Goal: Task Accomplishment & Management: Manage account settings

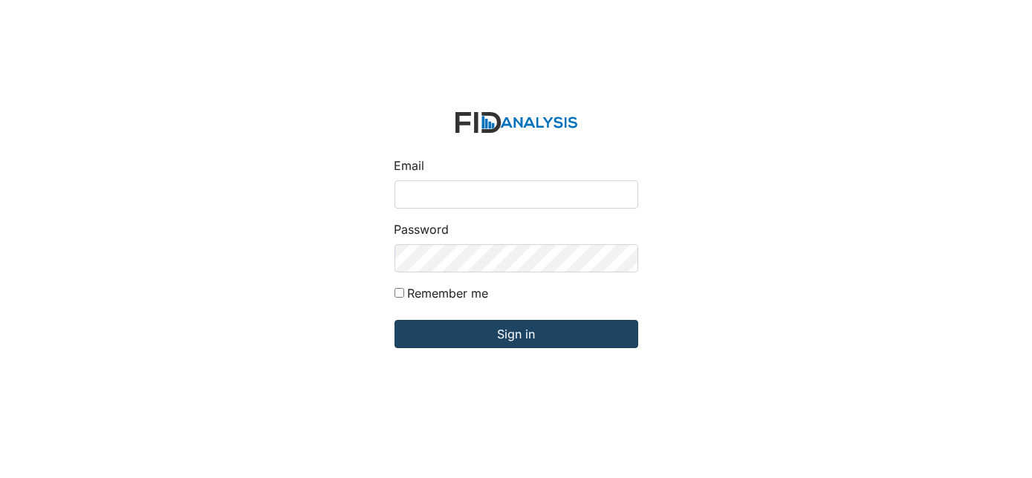
type input "[EMAIL_ADDRESS][DOMAIN_NAME]"
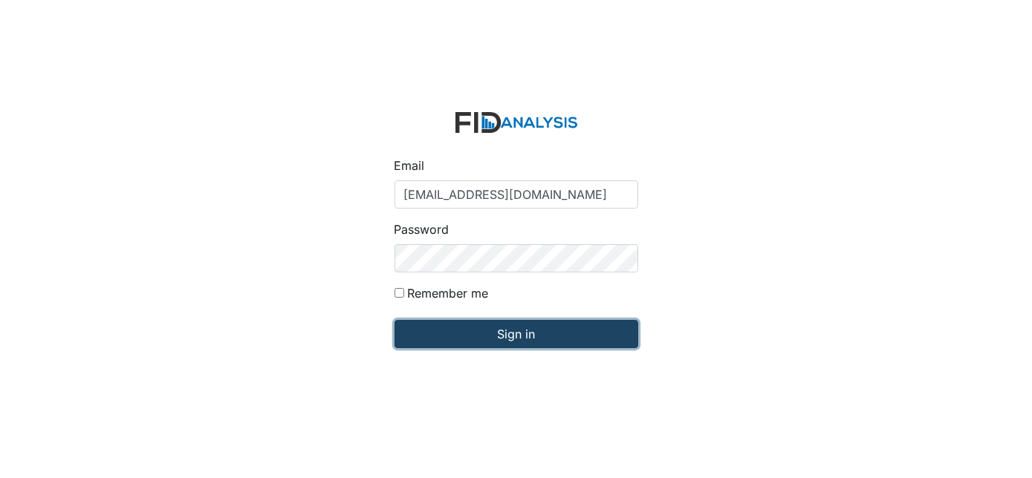
click at [503, 333] on input "Sign in" at bounding box center [516, 334] width 244 height 28
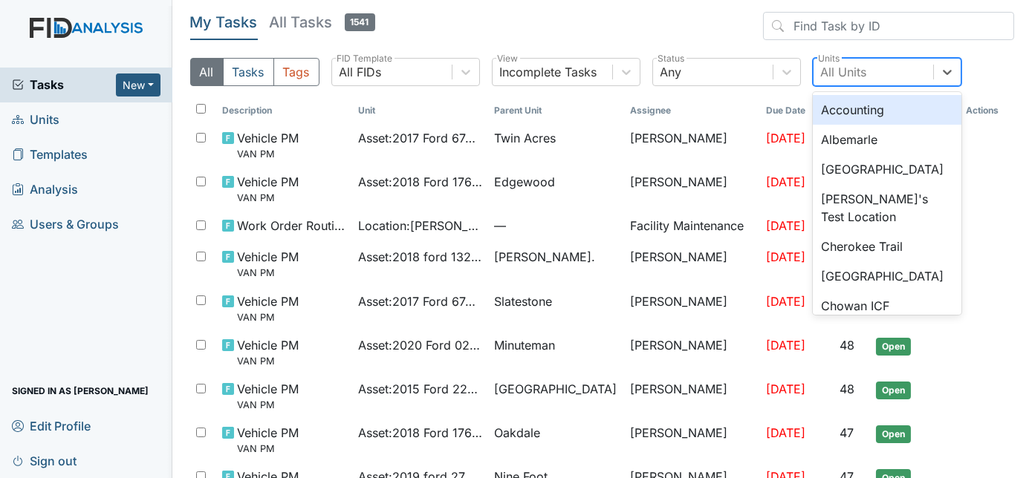
click at [891, 70] on div "All Units" at bounding box center [873, 72] width 120 height 27
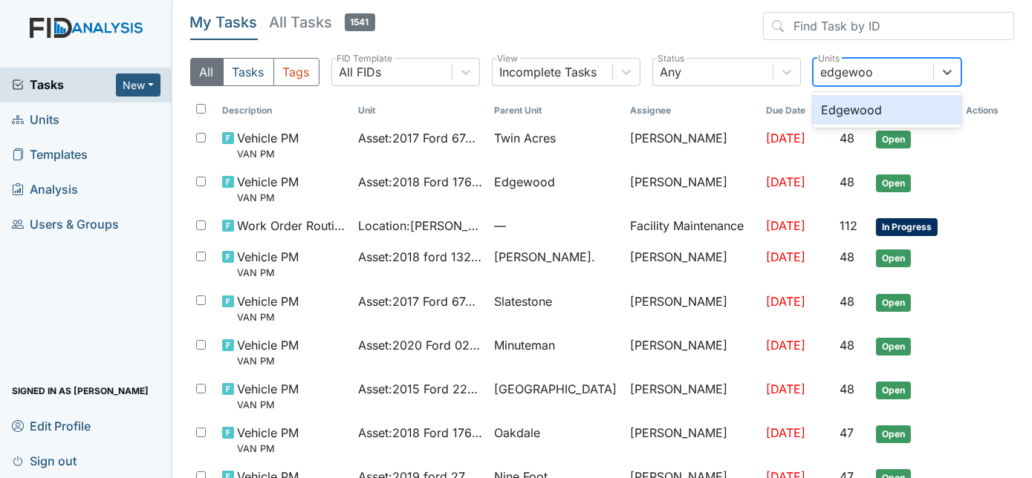
type input "edgewood"
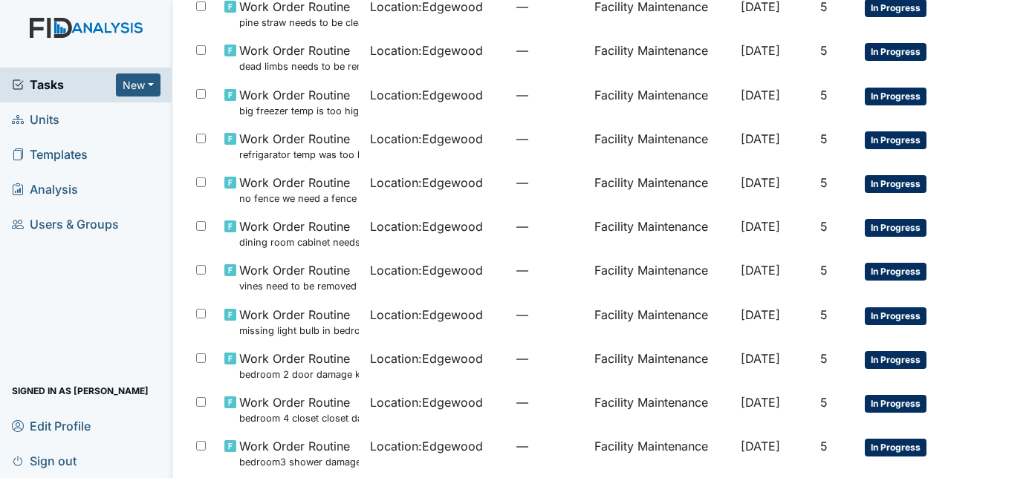
scroll to position [653, 0]
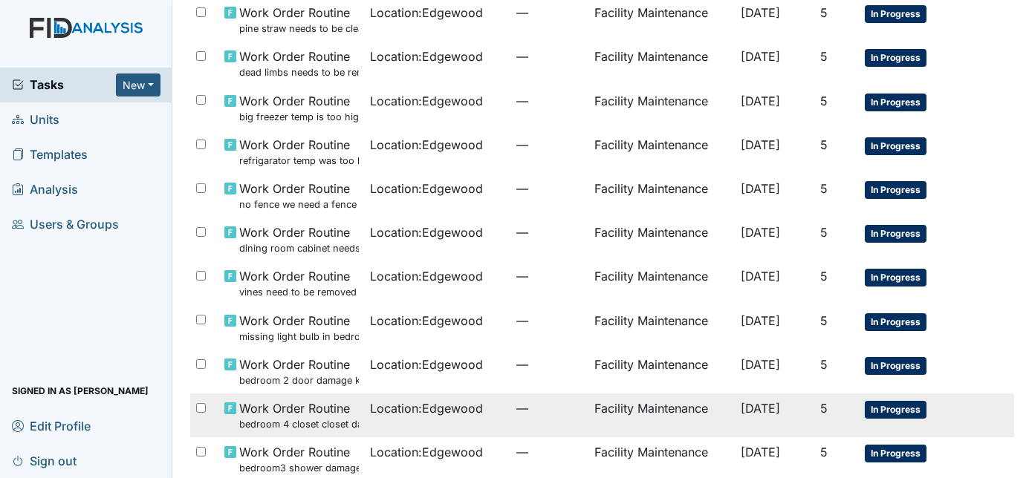
click at [510, 428] on td "—" at bounding box center [549, 416] width 78 height 44
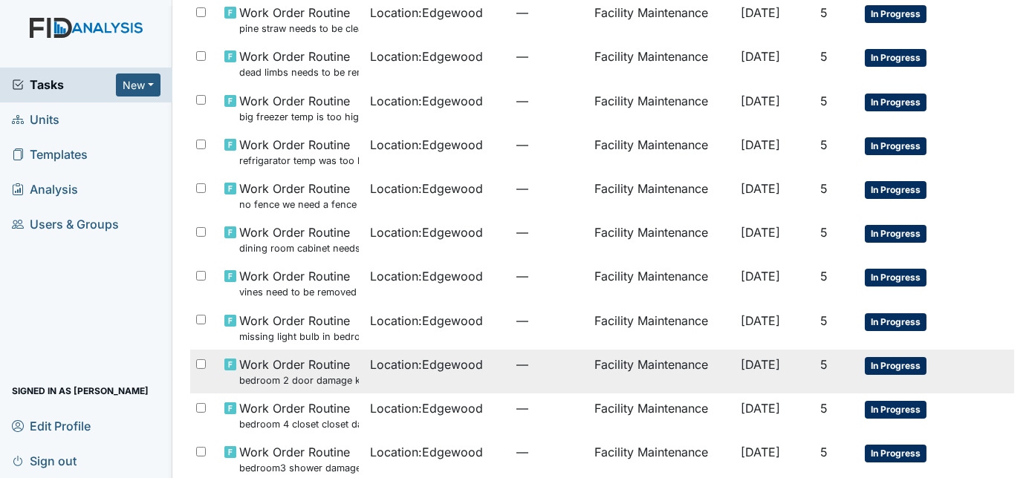
click at [379, 375] on td "Location : Edgewood" at bounding box center [438, 372] width 146 height 44
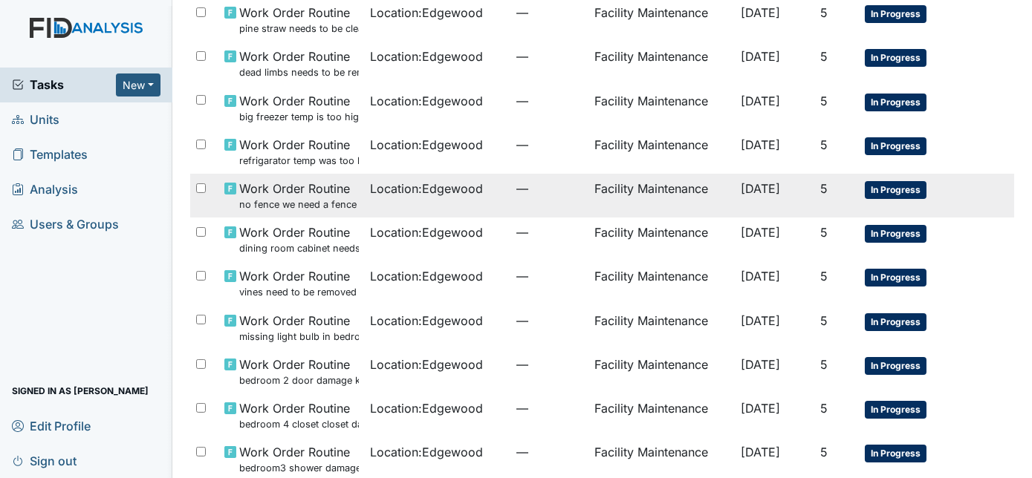
click at [429, 202] on td "Location : Edgewood" at bounding box center [438, 196] width 146 height 44
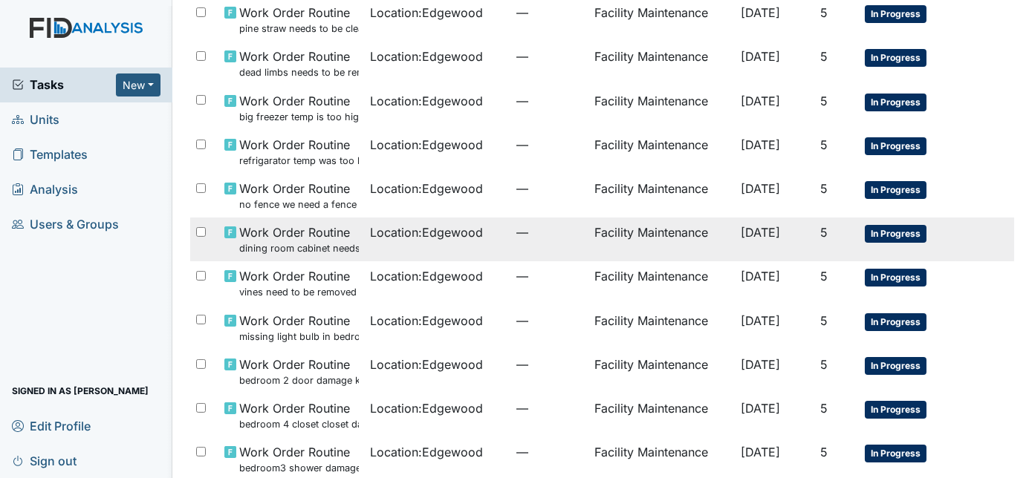
click at [481, 246] on td "Location : Edgewood" at bounding box center [438, 240] width 146 height 44
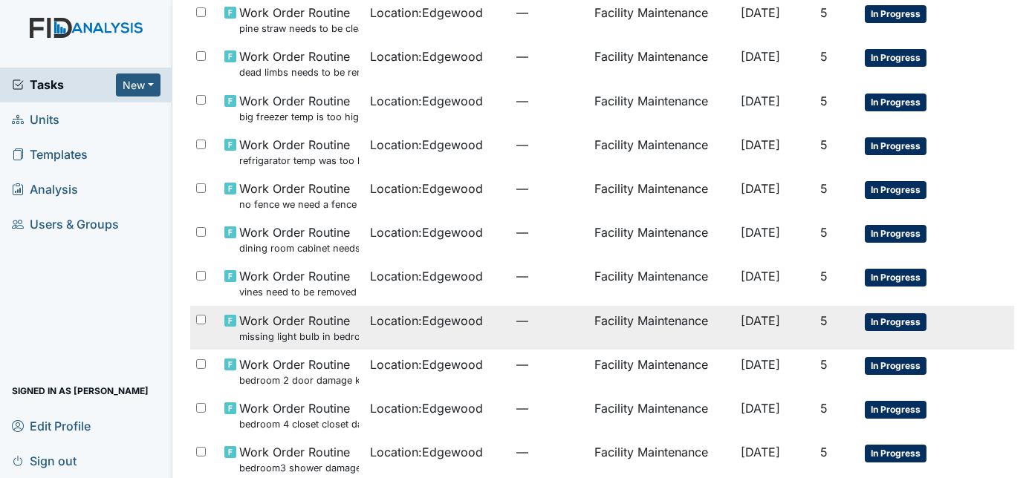
click at [425, 331] on td "Location : Edgewood" at bounding box center [438, 328] width 146 height 44
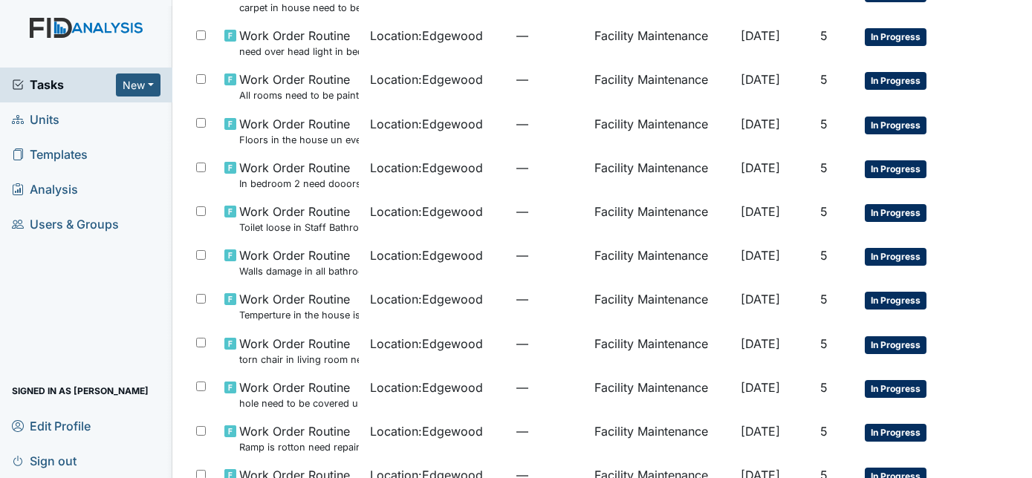
scroll to position [0, 0]
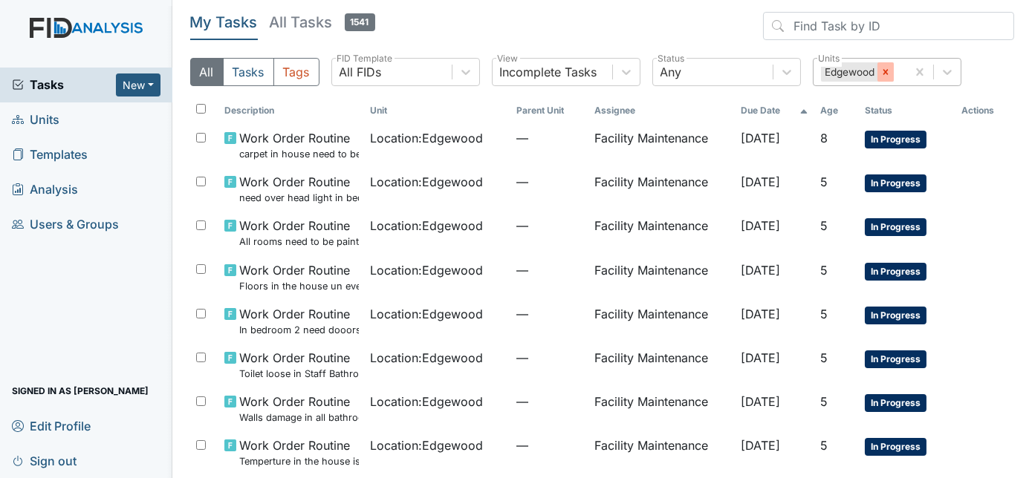
click at [881, 71] on icon at bounding box center [885, 72] width 10 height 10
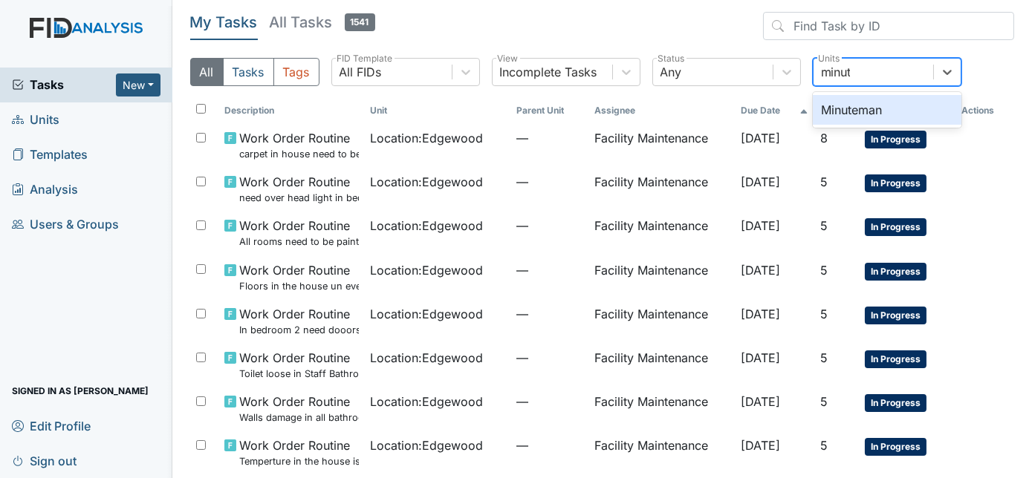
type input "minute"
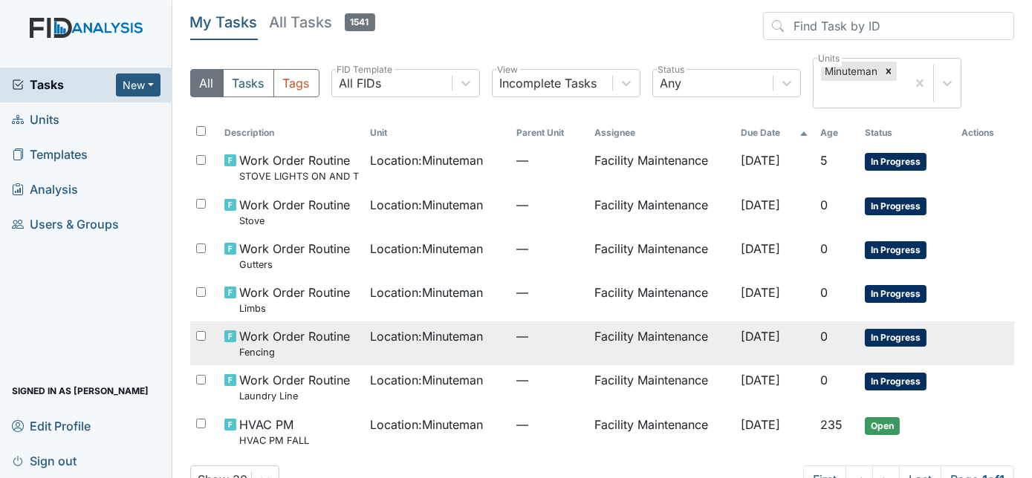
click at [473, 348] on td "Location : Minuteman" at bounding box center [438, 344] width 146 height 44
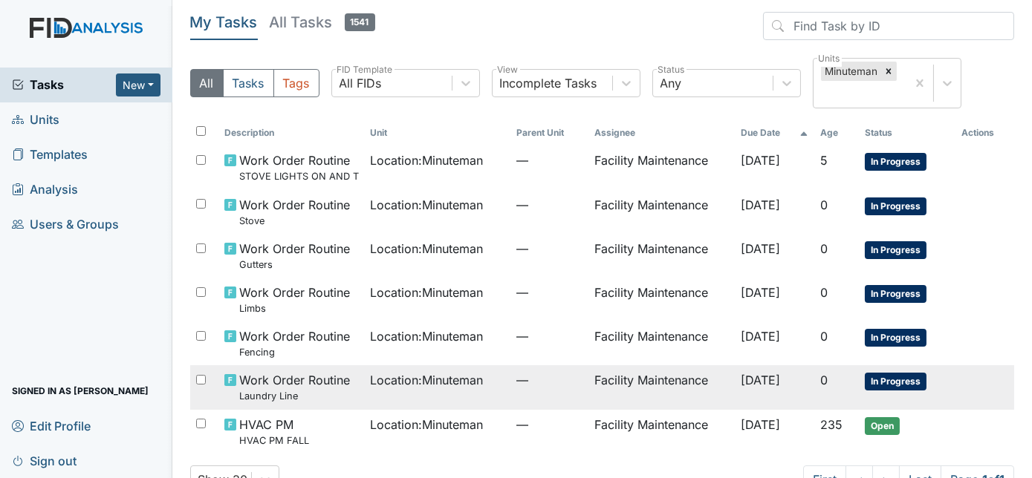
click at [486, 391] on td "Location : Minuteman" at bounding box center [438, 387] width 146 height 44
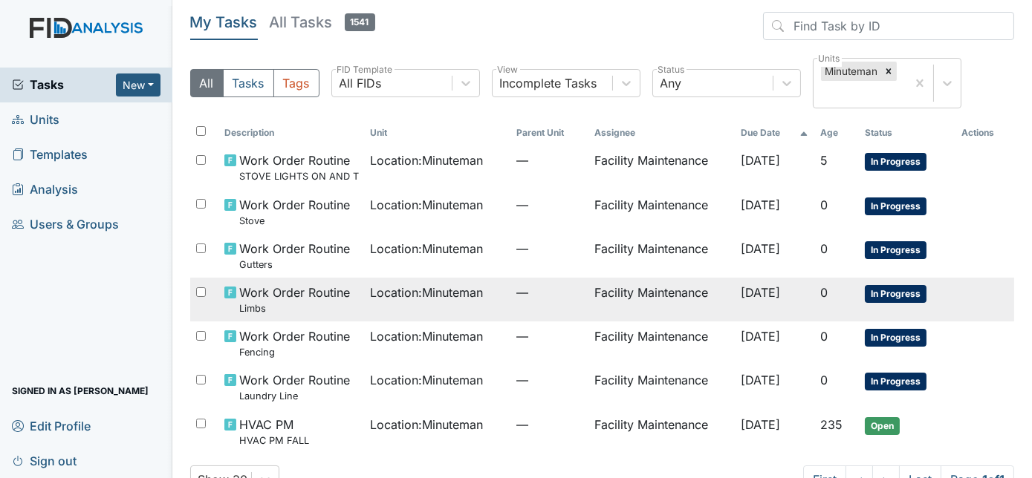
click at [329, 302] on small "Limbs" at bounding box center [294, 309] width 111 height 14
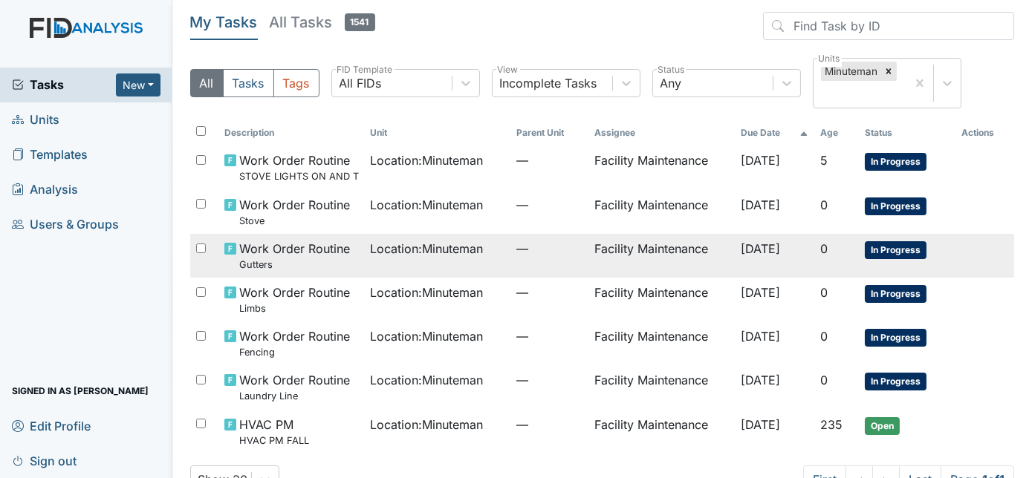
click at [380, 253] on span "Location : Minuteman" at bounding box center [427, 249] width 113 height 18
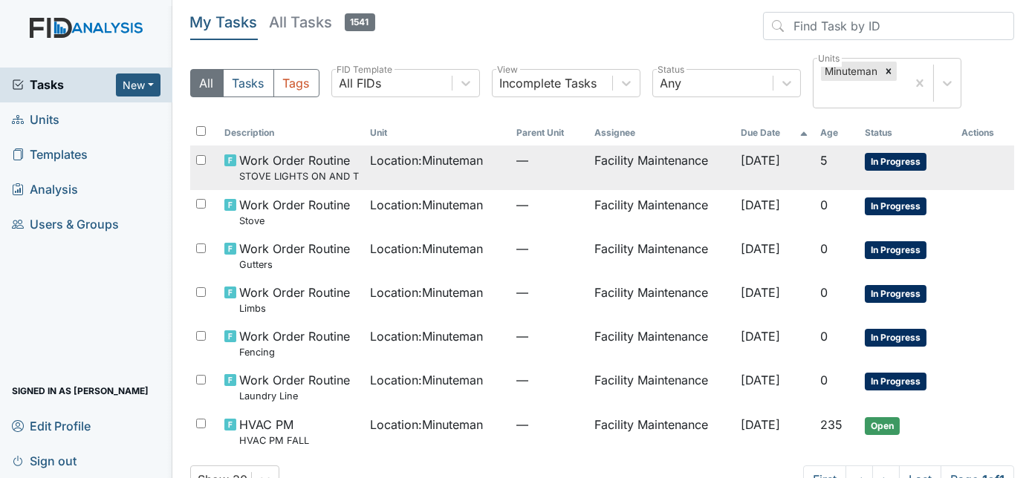
click at [421, 170] on td "Location : Minuteman" at bounding box center [438, 168] width 146 height 44
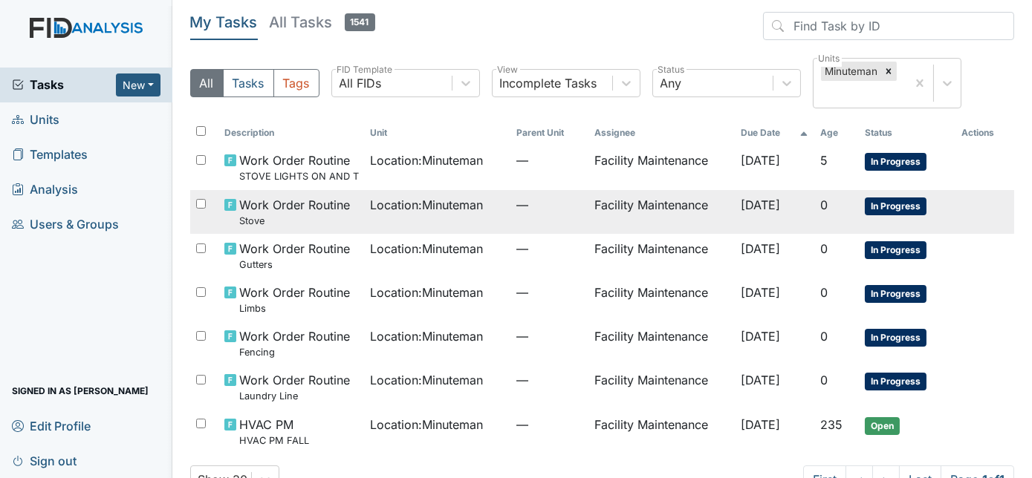
click at [510, 218] on td "—" at bounding box center [549, 212] width 78 height 44
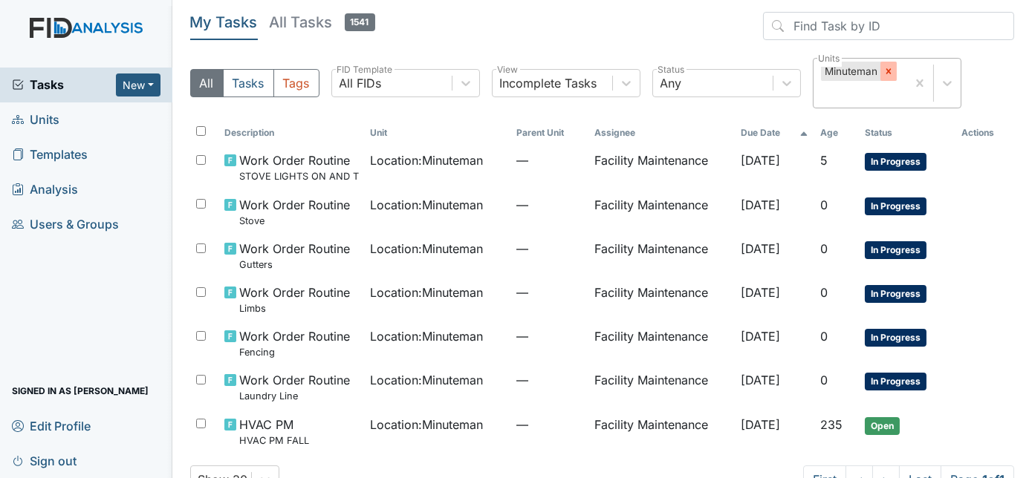
click at [885, 71] on icon at bounding box center [888, 71] width 10 height 10
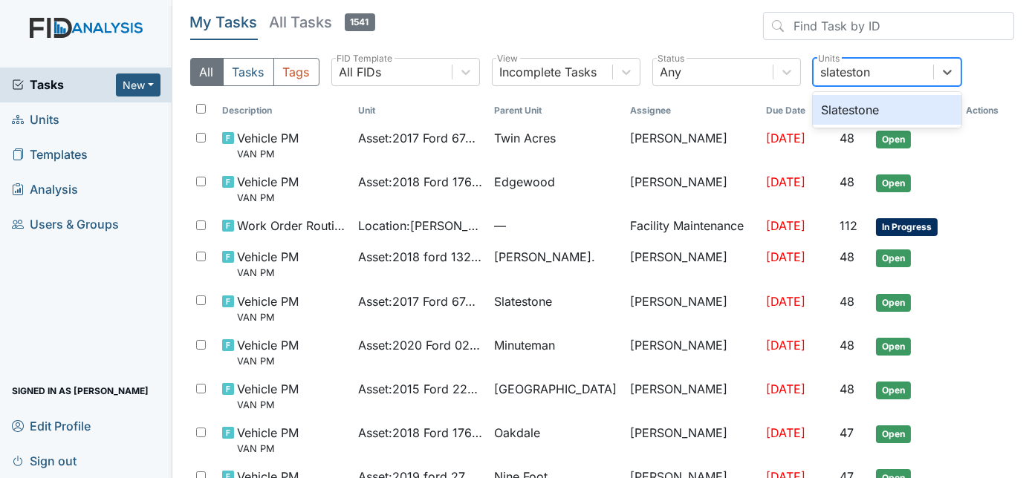
type input "slatestone"
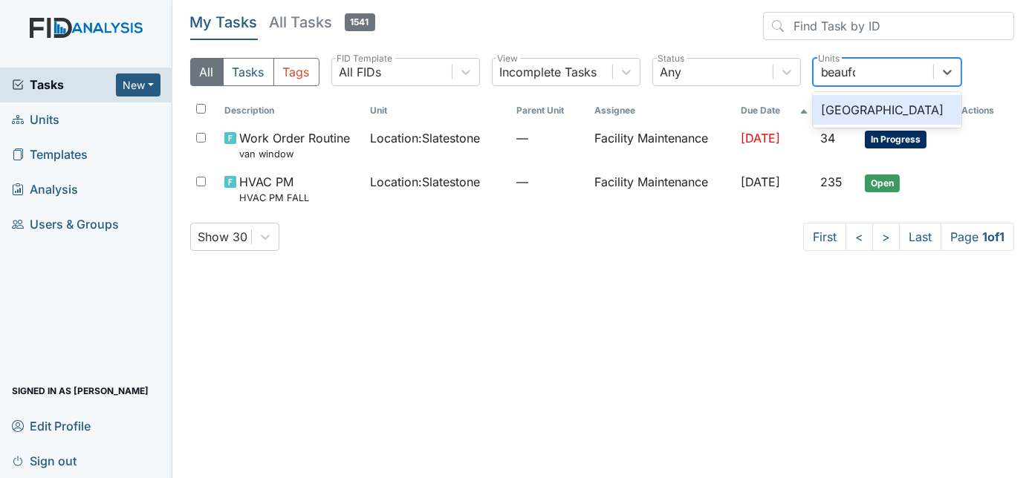
type input "beaufor"
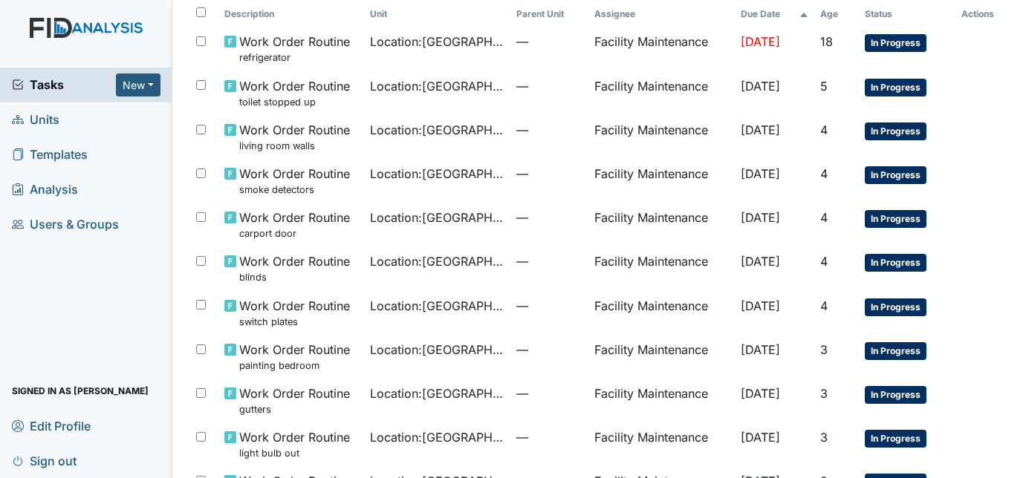
scroll to position [13, 0]
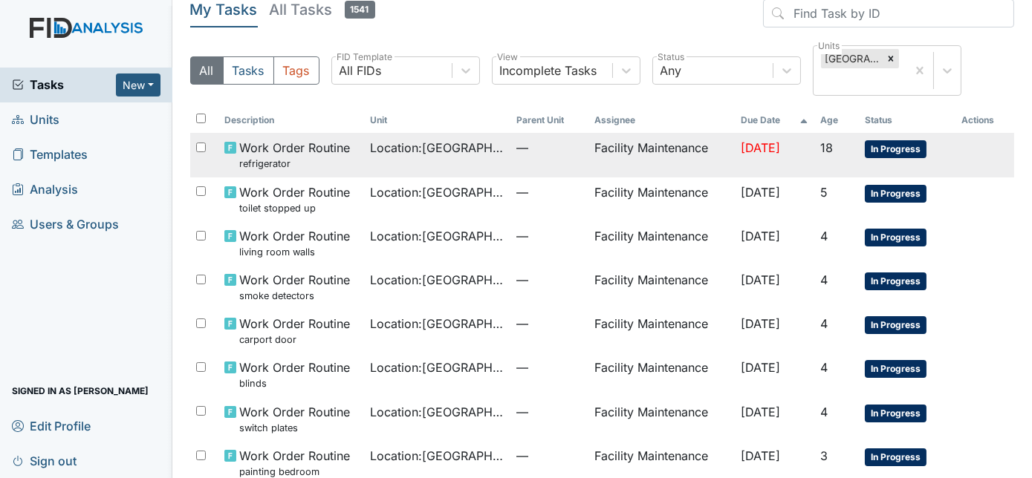
click at [761, 160] on td "[DATE]" at bounding box center [774, 155] width 79 height 44
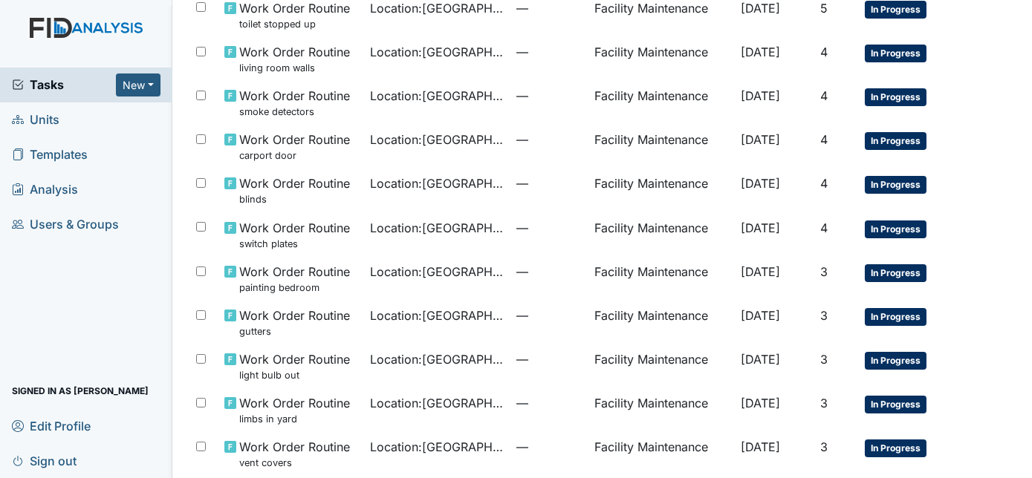
scroll to position [191, 0]
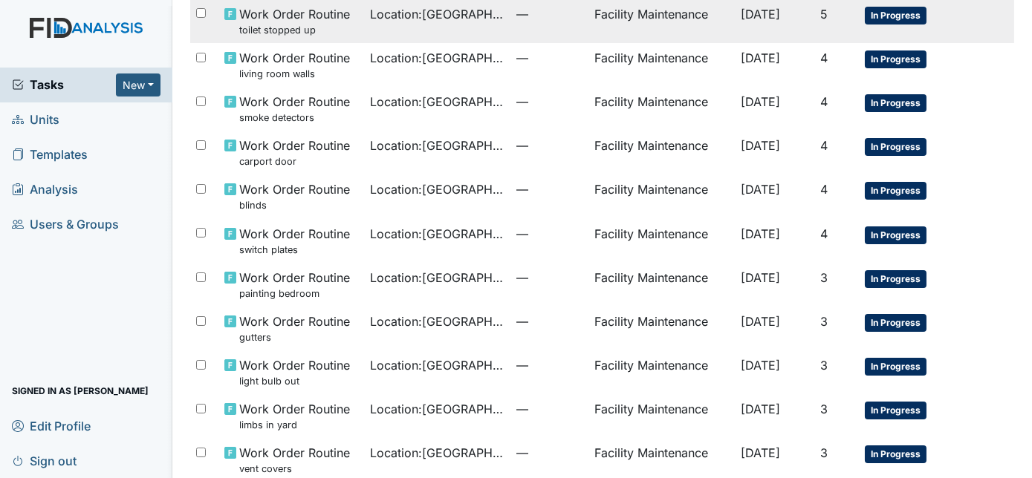
click at [475, 28] on td "Location : Beaufort Heights" at bounding box center [438, 21] width 146 height 44
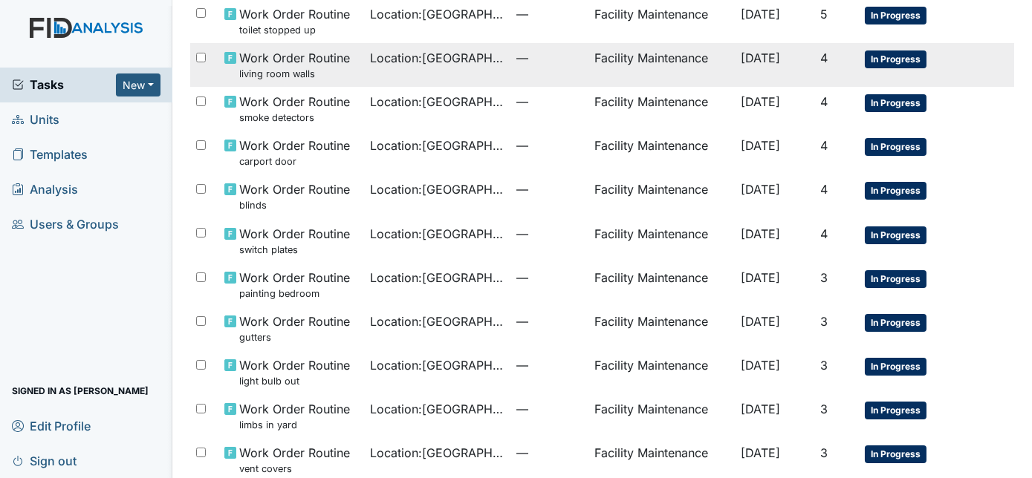
click at [365, 68] on td "Location : Beaufort Heights" at bounding box center [438, 65] width 146 height 44
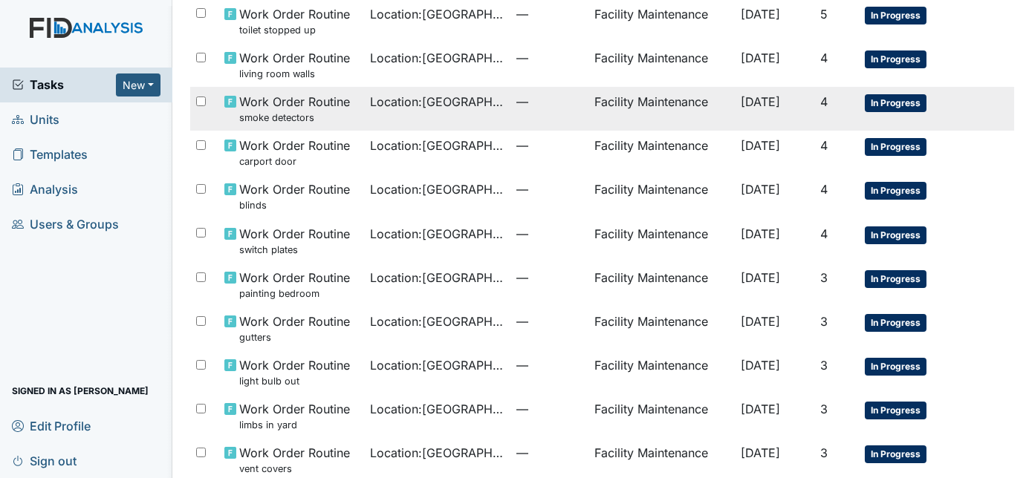
click at [444, 119] on td "Location : Beaufort Heights" at bounding box center [438, 109] width 146 height 44
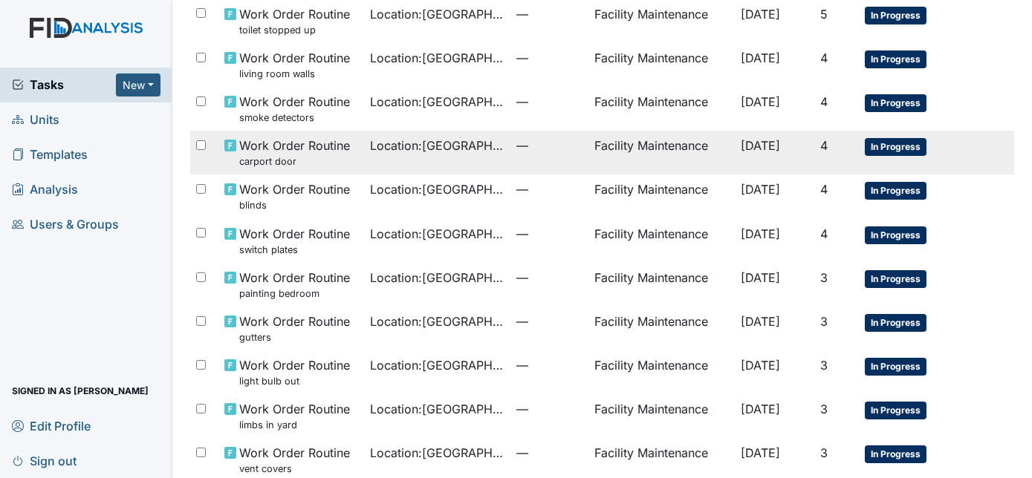
click at [510, 154] on td "—" at bounding box center [549, 153] width 78 height 44
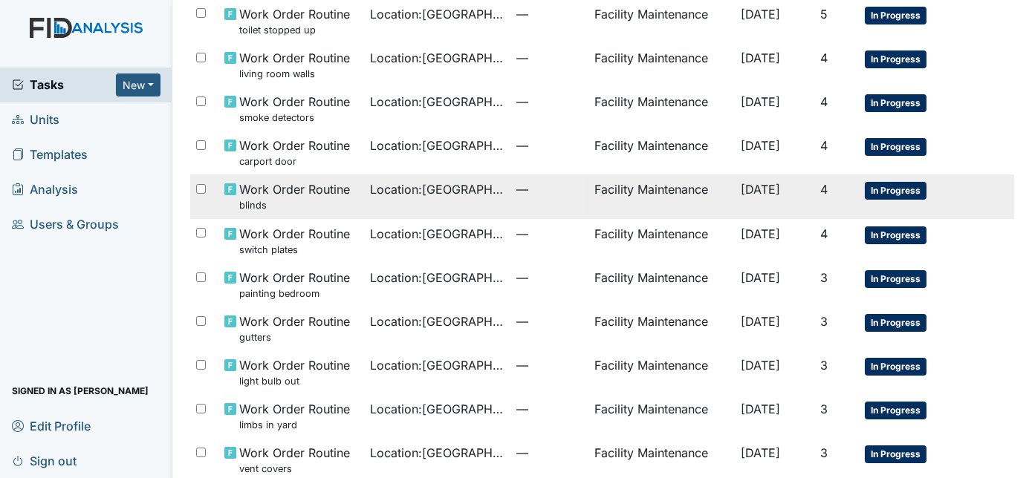
click at [459, 200] on td "Location : Beaufort Heights" at bounding box center [438, 197] width 146 height 44
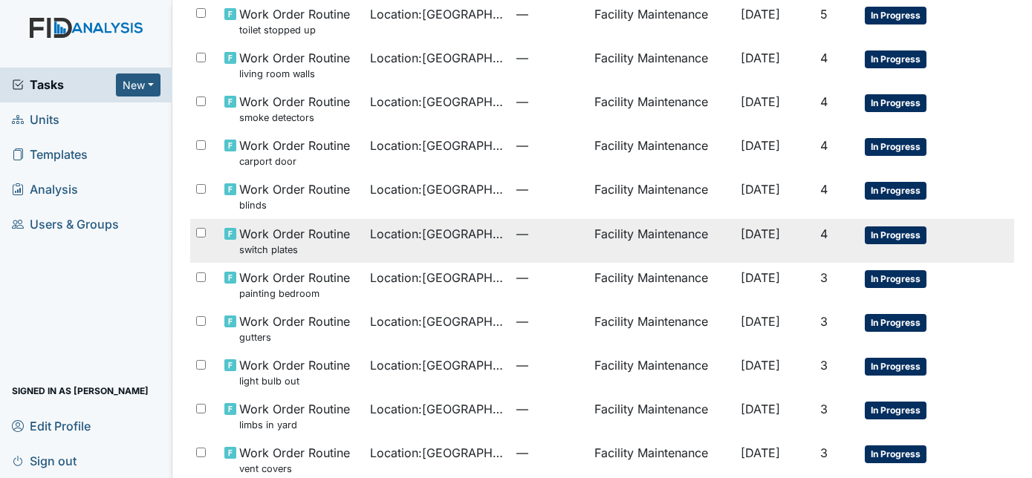
click at [478, 255] on td "Location : Beaufort Heights" at bounding box center [438, 241] width 146 height 44
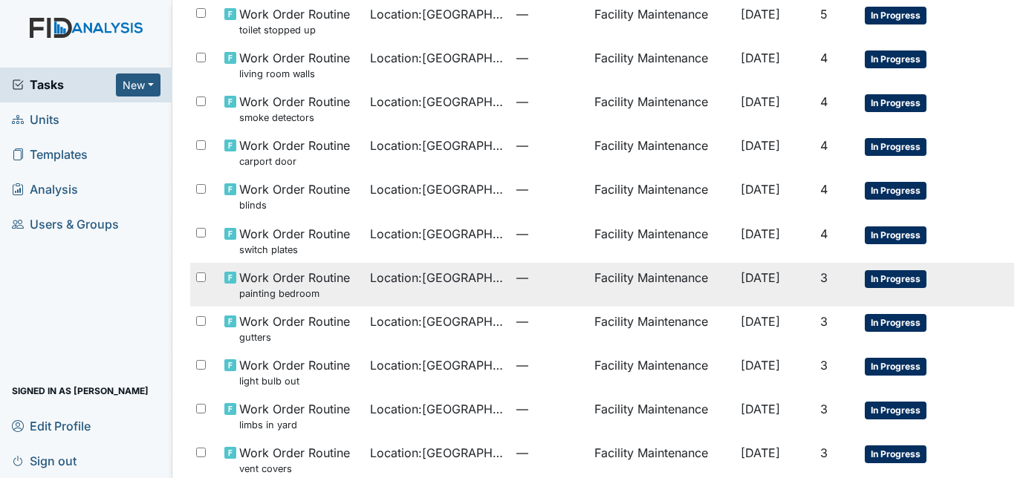
click at [538, 283] on span "—" at bounding box center [549, 278] width 66 height 18
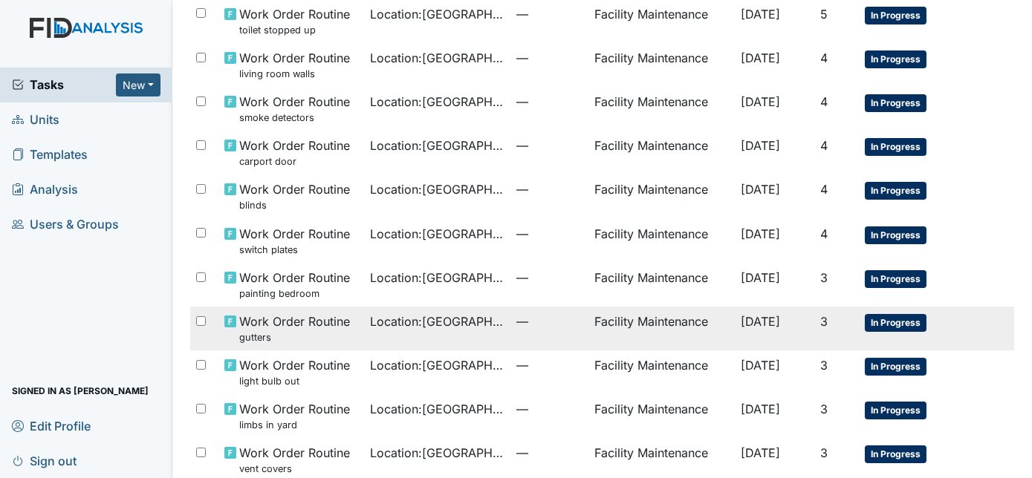
click at [465, 331] on td "Location : Beaufort Heights" at bounding box center [438, 329] width 146 height 44
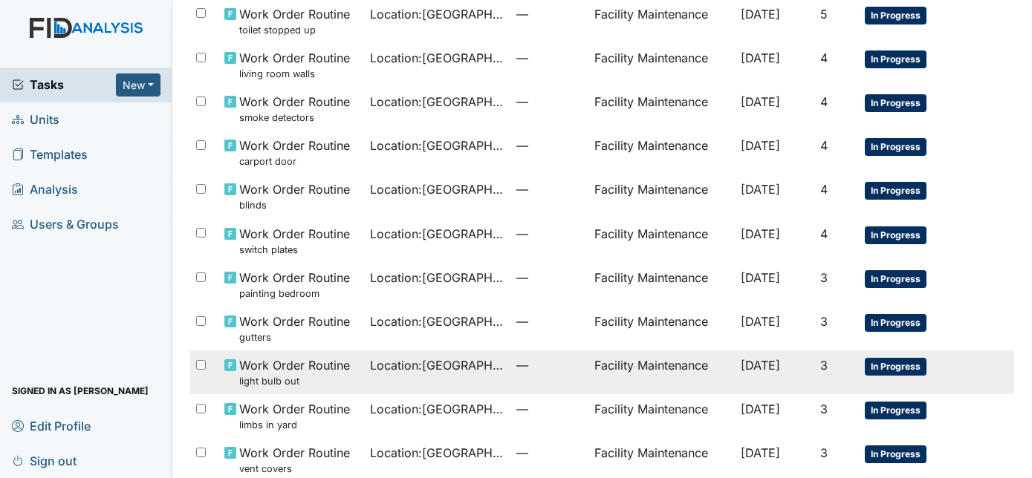
click at [464, 376] on td "Location : Beaufort Heights" at bounding box center [438, 373] width 146 height 44
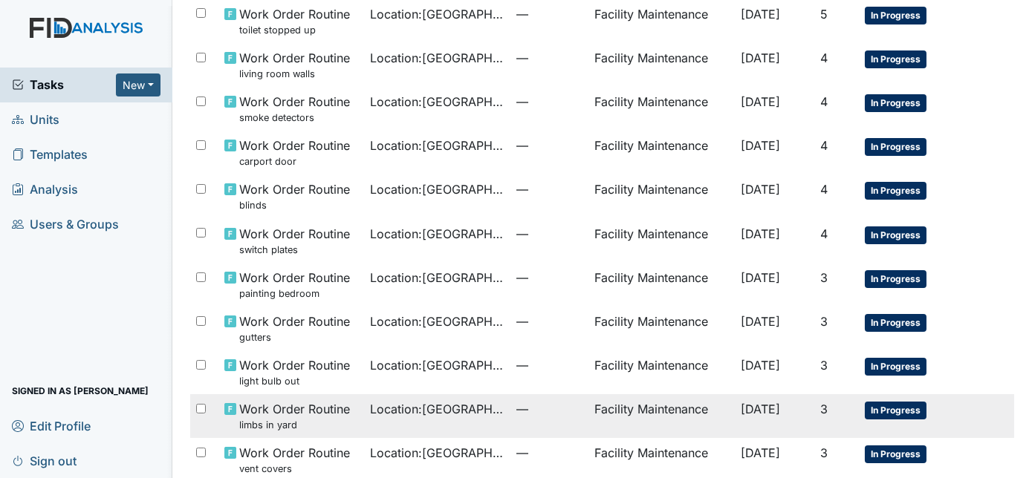
click at [458, 415] on span "Location : Beaufort Heights" at bounding box center [438, 409] width 134 height 18
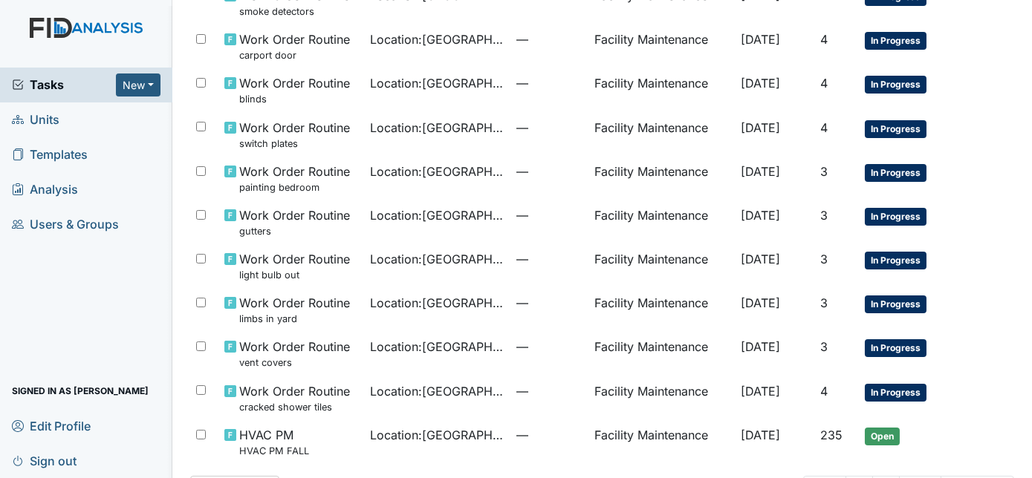
scroll to position [346, 0]
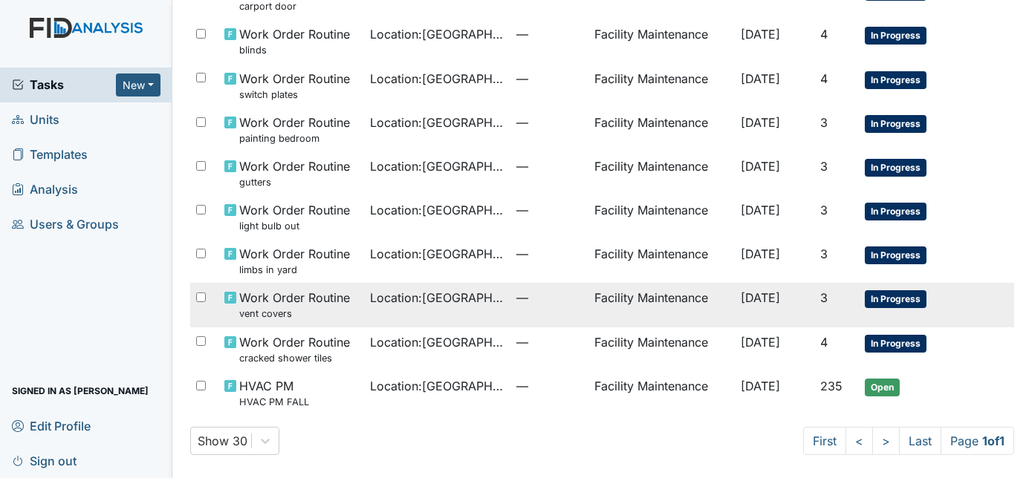
click at [510, 316] on td "—" at bounding box center [549, 305] width 78 height 44
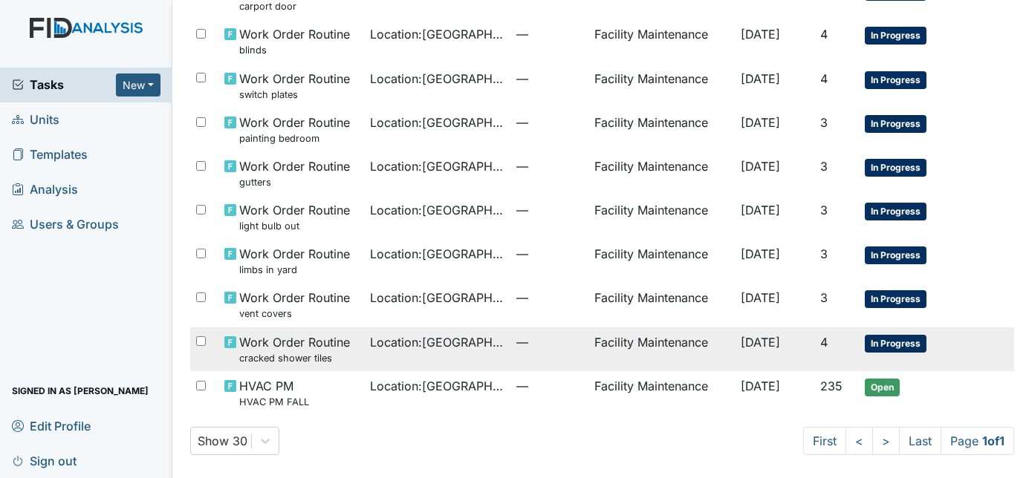
click at [475, 345] on span "Location : Beaufort Heights" at bounding box center [438, 342] width 134 height 18
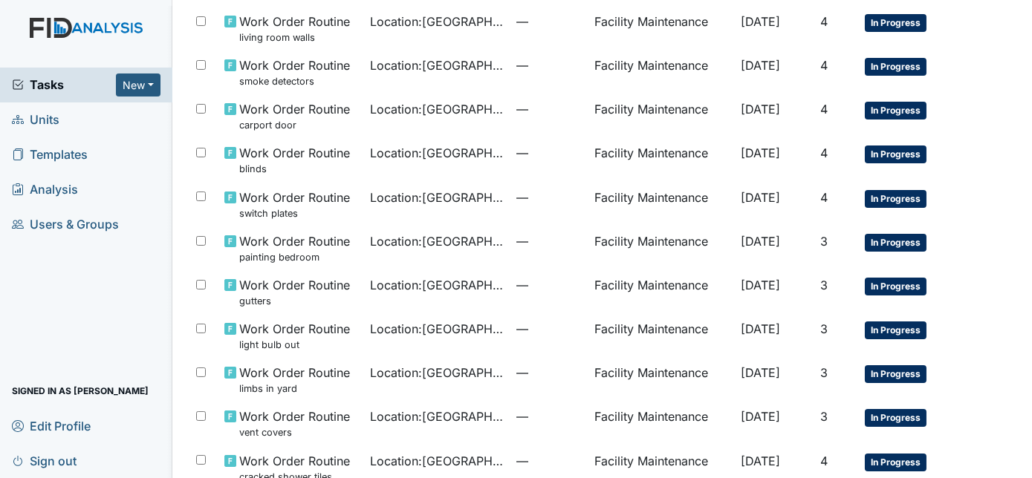
scroll to position [0, 0]
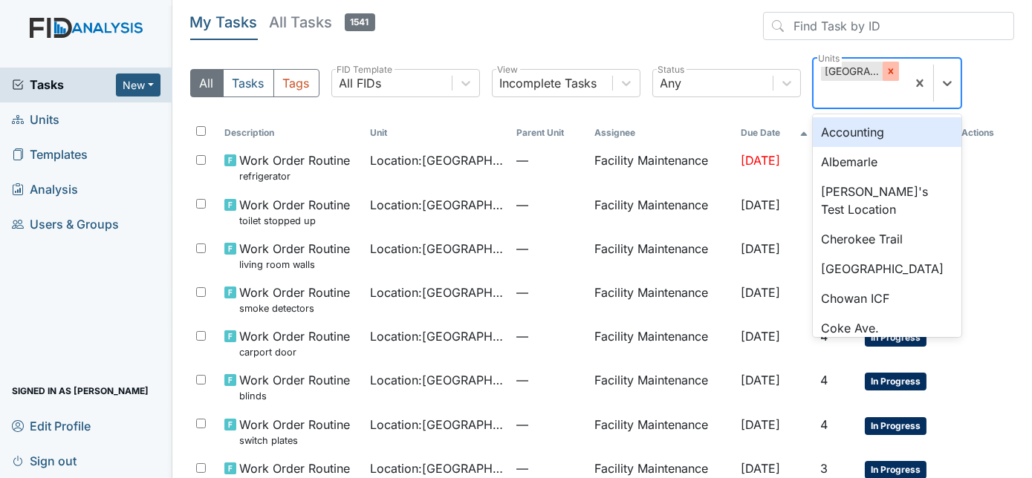
click at [897, 72] on div "[GEOGRAPHIC_DATA]" at bounding box center [859, 83] width 93 height 49
click at [897, 72] on div at bounding box center [890, 71] width 16 height 19
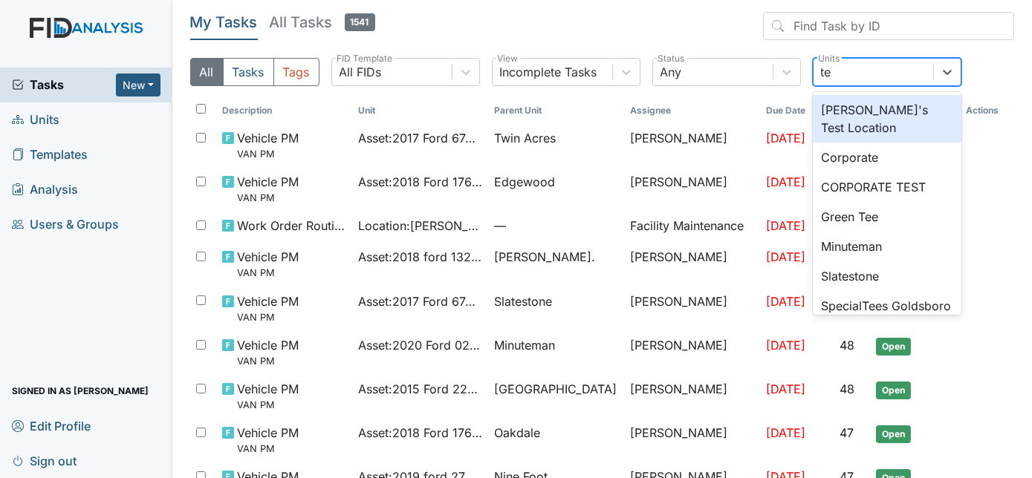
type input "t"
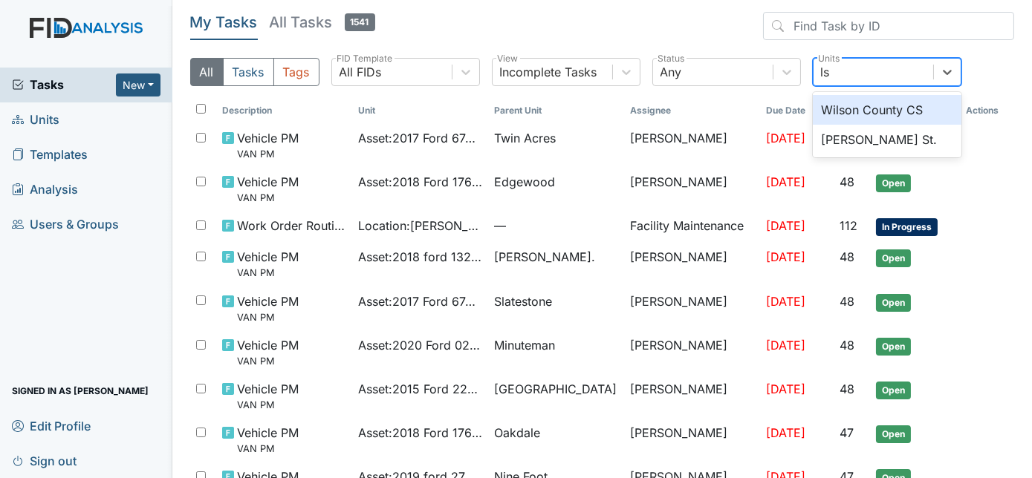
type input "l"
type input "lavenham"
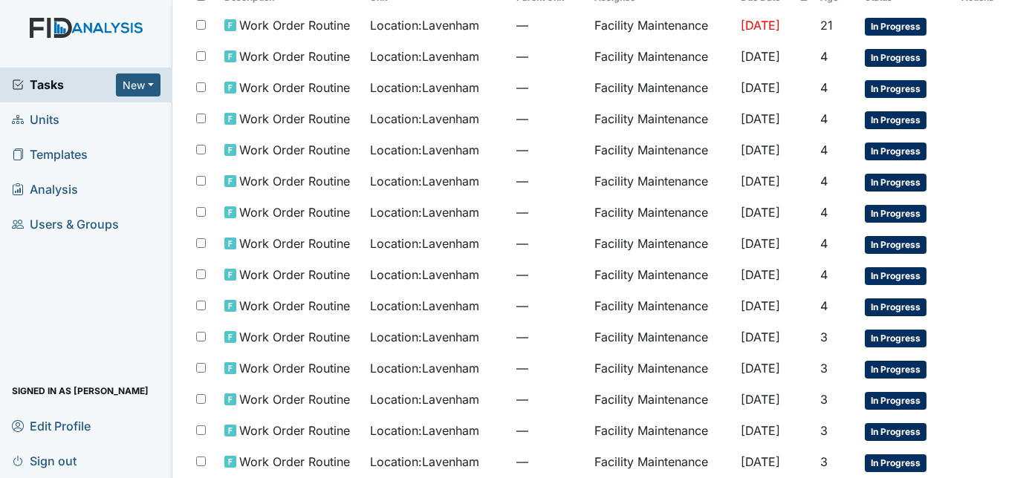
scroll to position [120, 0]
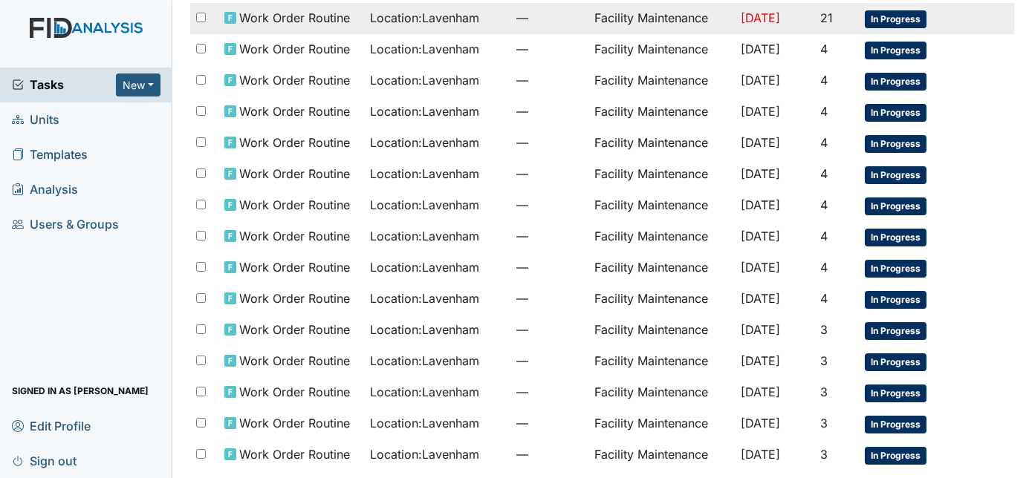
click at [639, 23] on td "Facility Maintenance" at bounding box center [661, 18] width 146 height 31
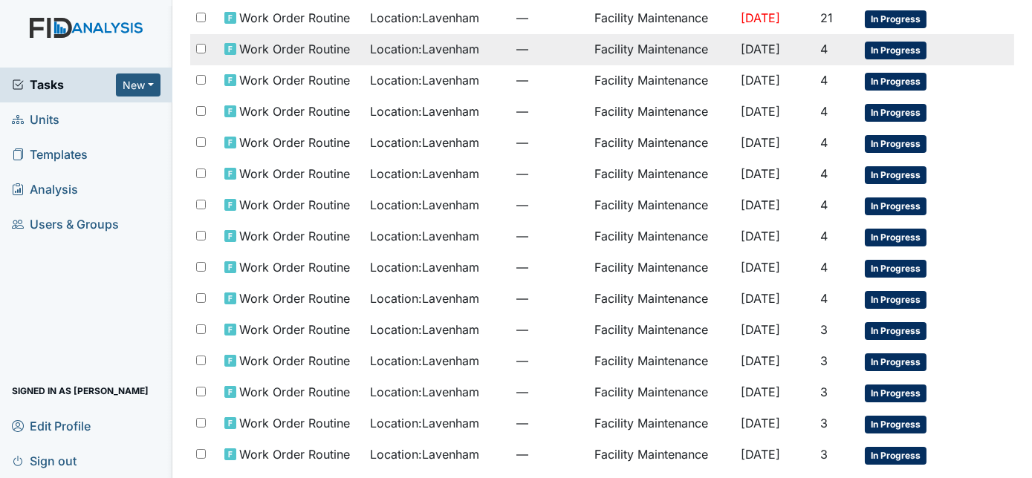
click at [431, 47] on span "Location : Lavenham" at bounding box center [425, 49] width 109 height 18
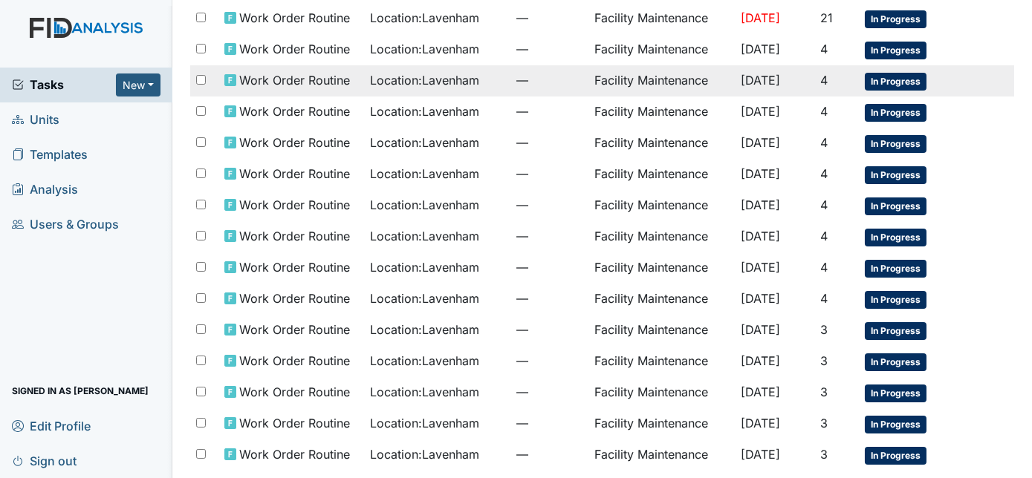
click at [557, 85] on span "—" at bounding box center [549, 80] width 66 height 18
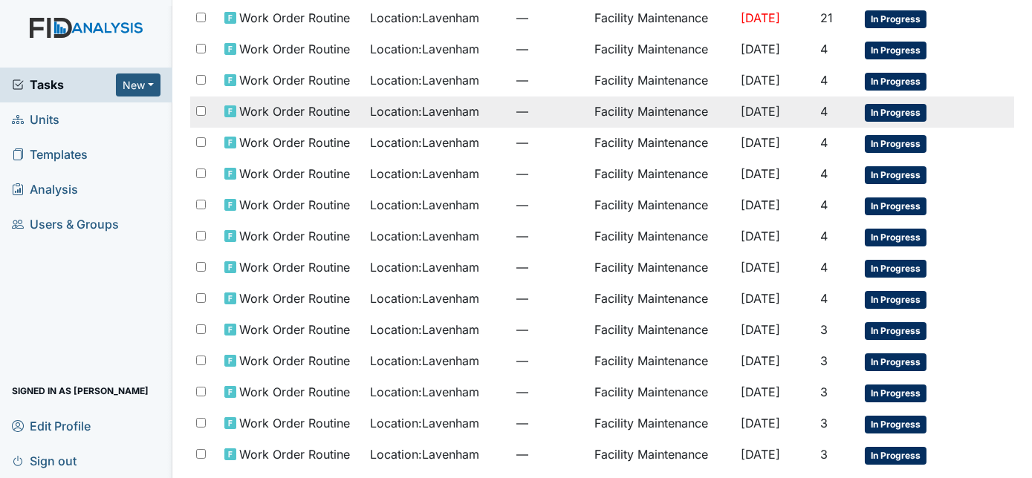
click at [485, 113] on div "Location : Lavenham" at bounding box center [438, 111] width 134 height 18
click at [634, 107] on td "Facility Maintenance" at bounding box center [661, 112] width 146 height 31
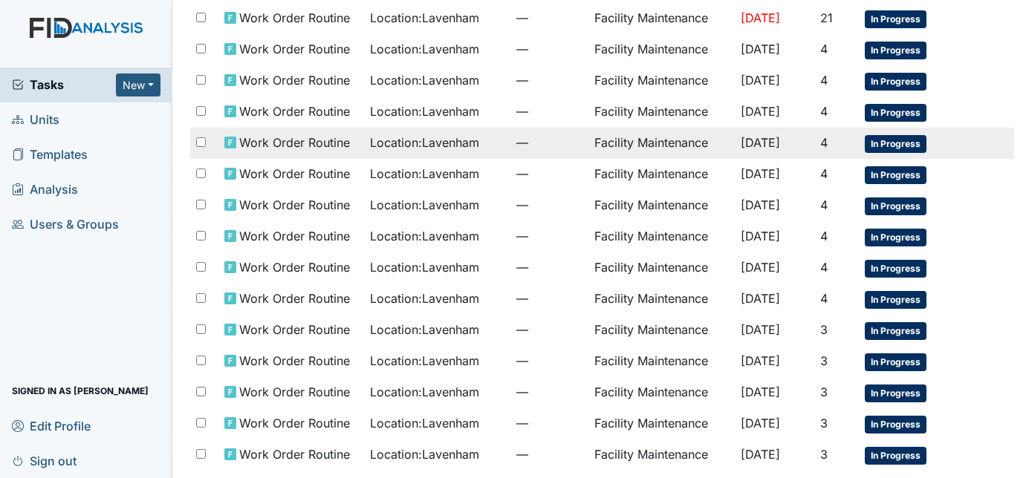
click at [741, 143] on span "[DATE]" at bounding box center [760, 142] width 39 height 15
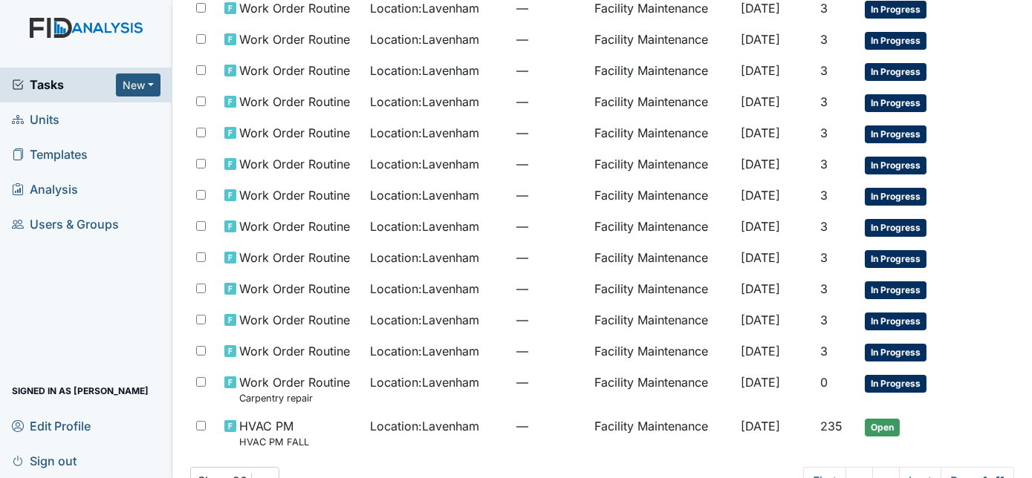
scroll to position [533, 0]
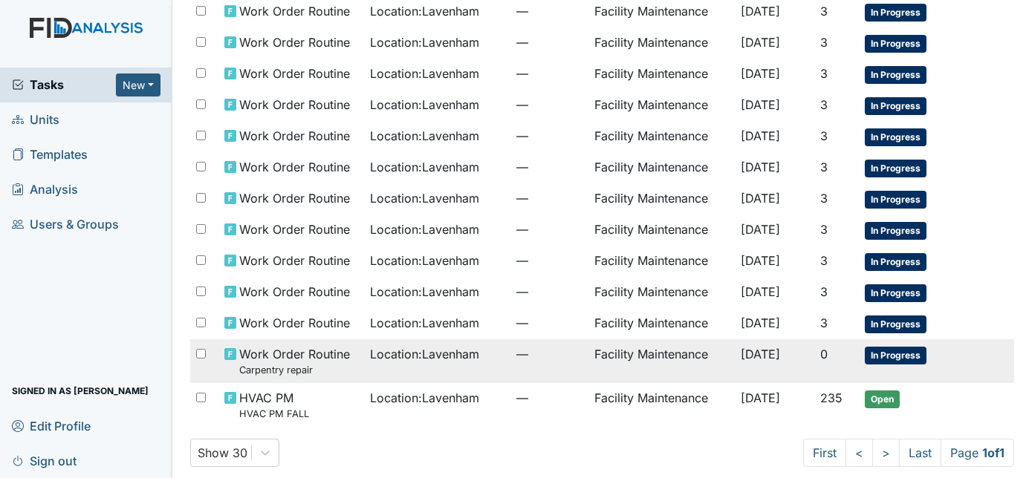
click at [622, 345] on td "Facility Maintenance" at bounding box center [661, 361] width 146 height 44
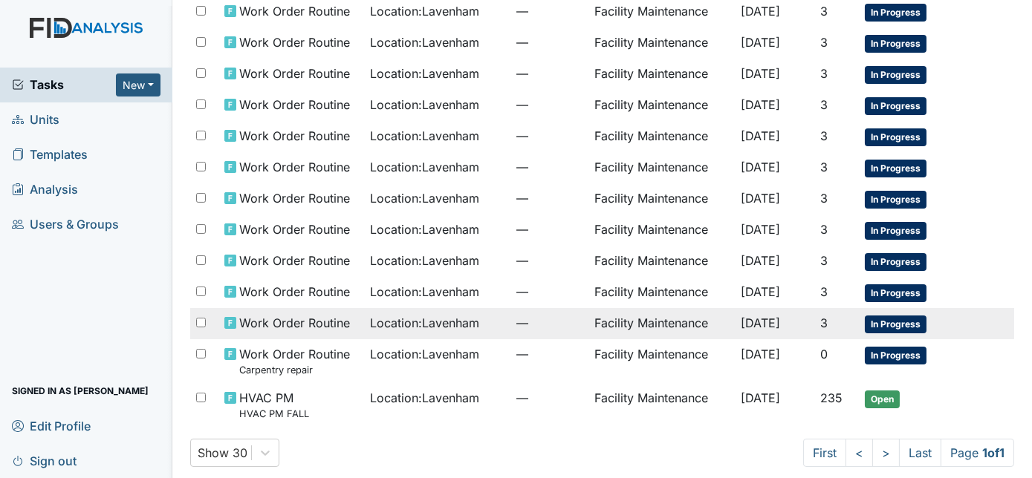
click at [469, 314] on span "Location : Lavenham" at bounding box center [425, 323] width 109 height 18
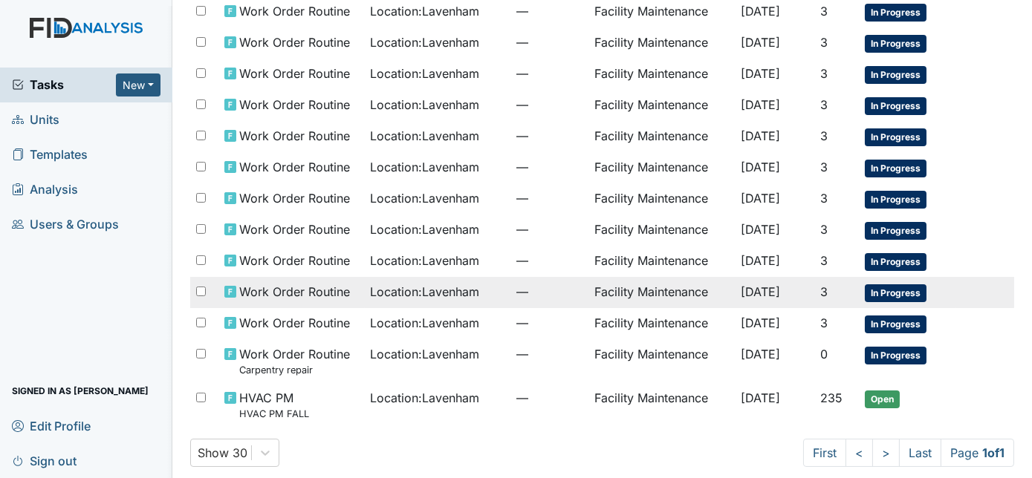
click at [776, 285] on span "Sep 14, 2025" at bounding box center [760, 291] width 39 height 15
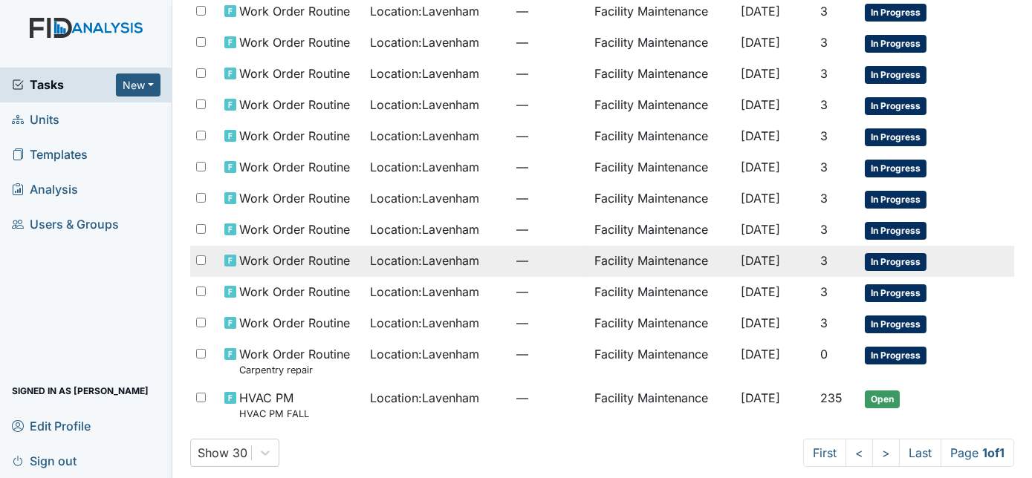
click at [812, 253] on td "Sep 14, 2025" at bounding box center [774, 261] width 79 height 31
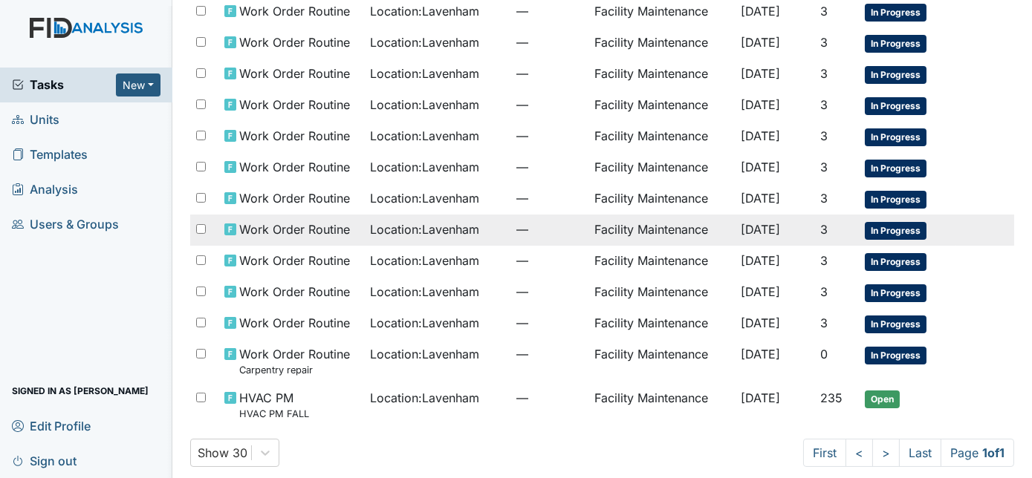
click at [772, 222] on span "Sep 14, 2025" at bounding box center [760, 229] width 39 height 15
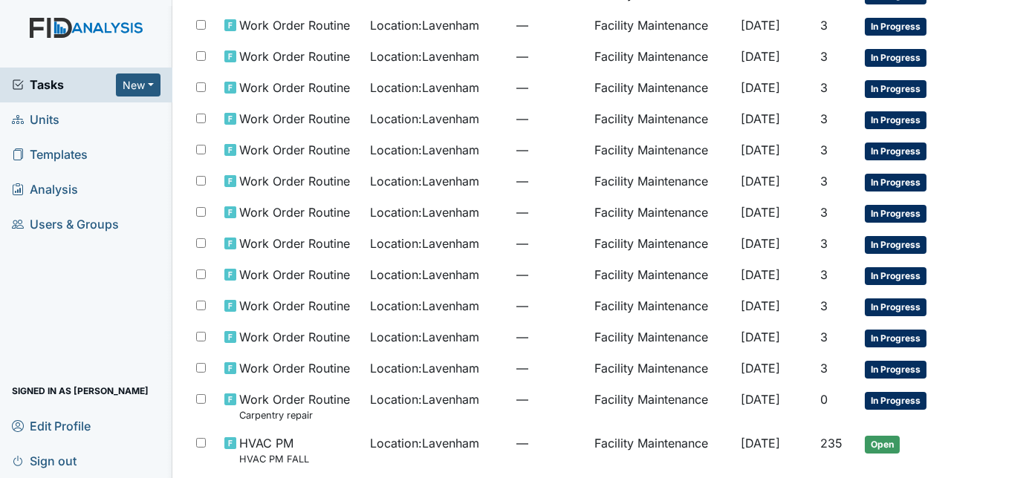
scroll to position [460, 0]
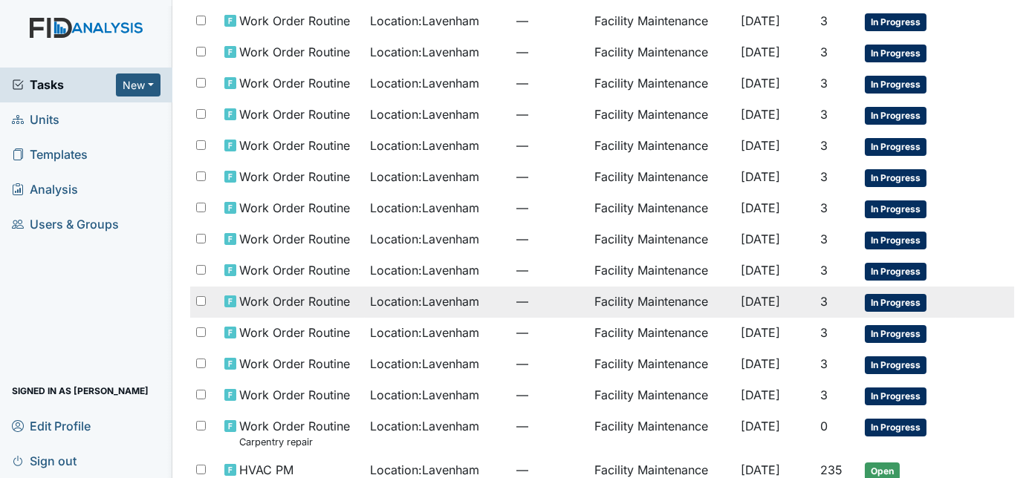
click at [588, 300] on td "Facility Maintenance" at bounding box center [661, 302] width 146 height 31
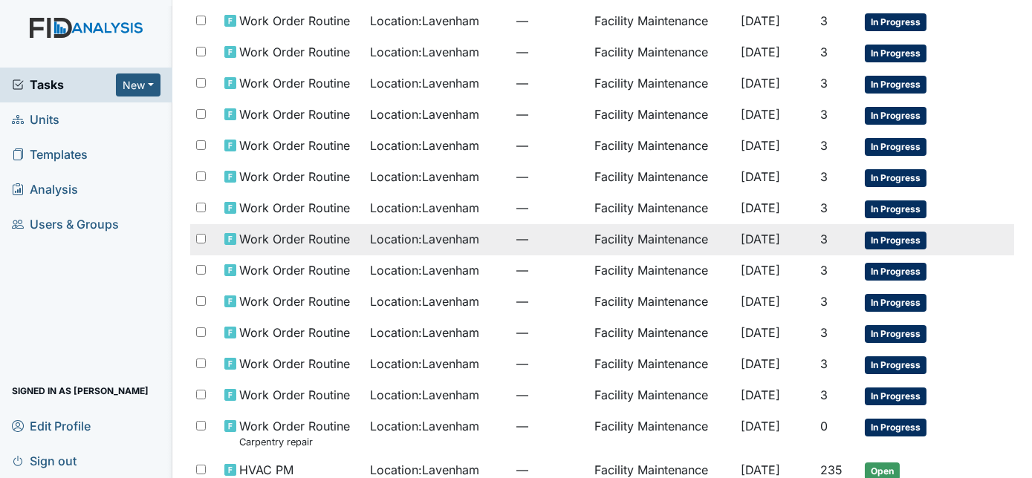
click at [516, 235] on span "—" at bounding box center [549, 239] width 66 height 18
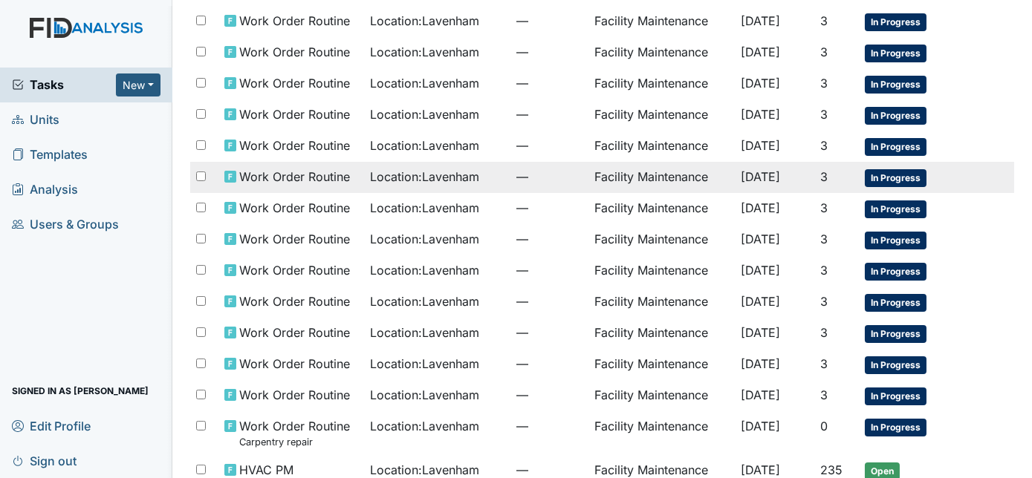
click at [516, 174] on span "—" at bounding box center [549, 177] width 66 height 18
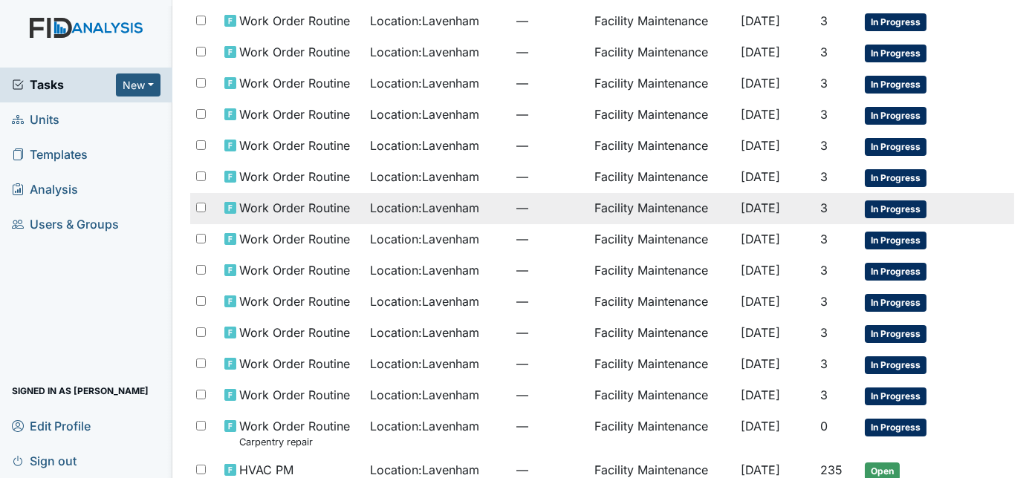
click at [458, 209] on td "Location : Lavenham" at bounding box center [438, 208] width 146 height 31
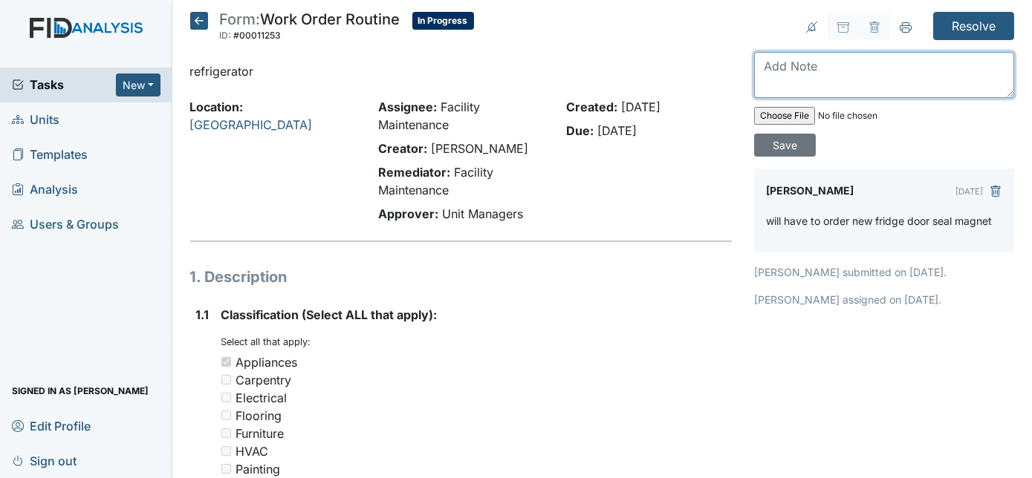
click at [825, 67] on textarea at bounding box center [884, 75] width 260 height 46
type textarea "on order"
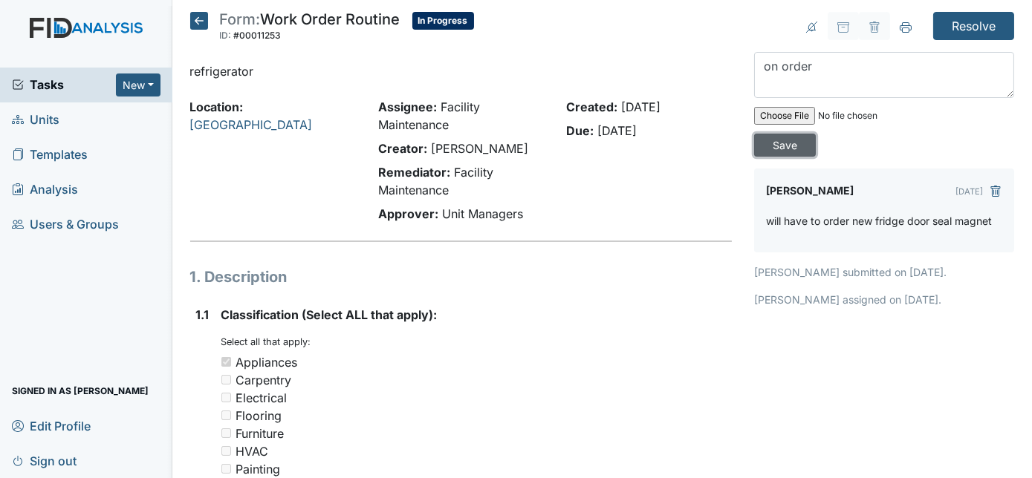
click at [816, 134] on input "Save" at bounding box center [785, 145] width 62 height 23
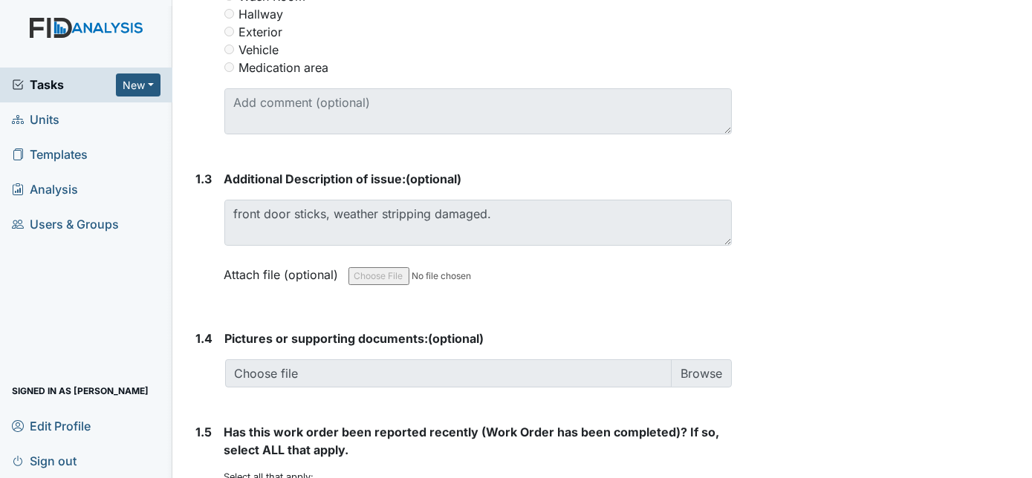
scroll to position [860, 0]
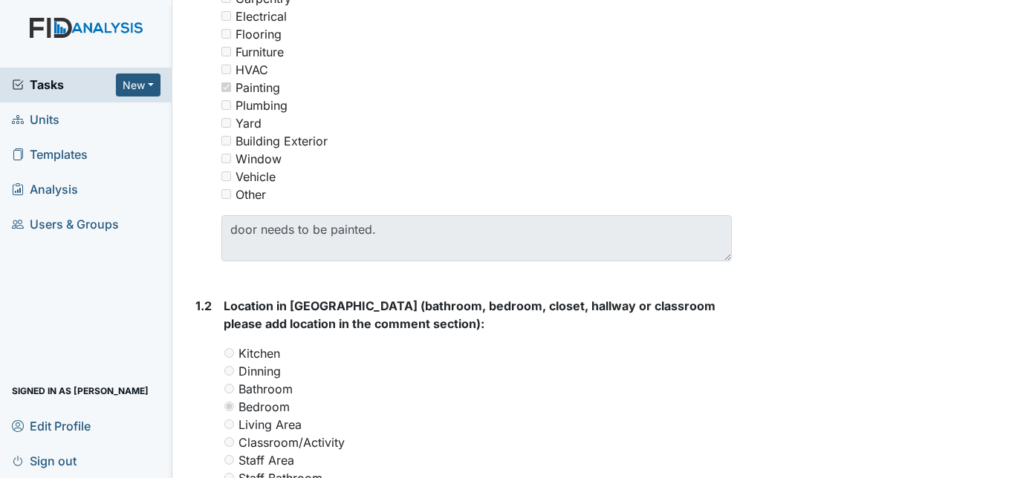
scroll to position [357, 0]
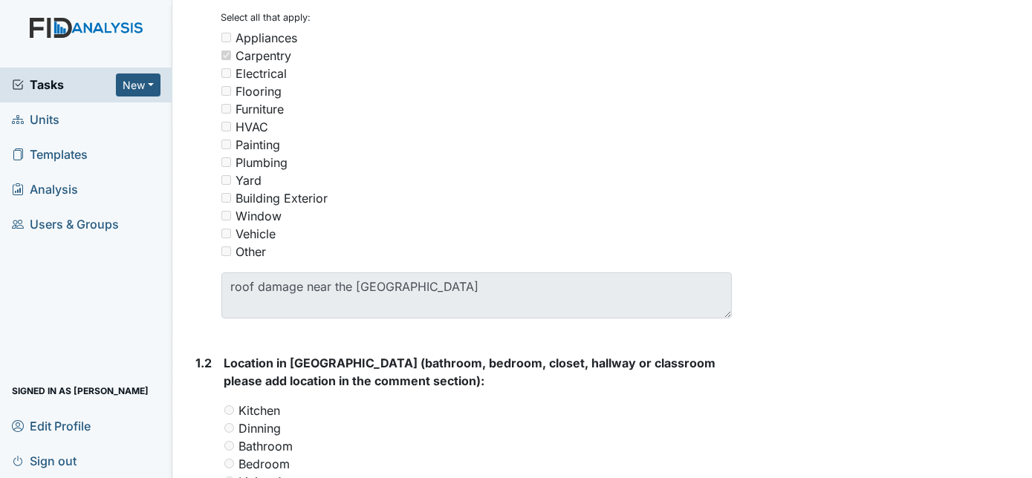
scroll to position [307, 0]
